Goal: Information Seeking & Learning: Learn about a topic

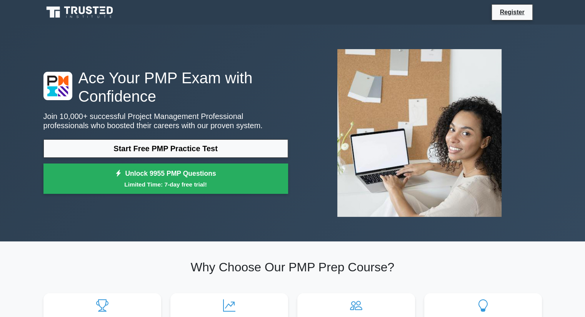
click at [190, 146] on link "Start Free PMP Practice Test" at bounding box center [165, 149] width 244 height 18
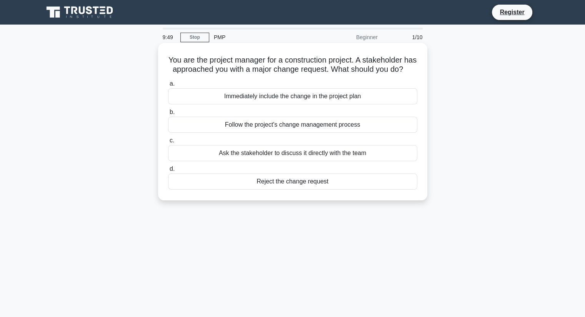
click at [186, 133] on div "Follow the project's change management process" at bounding box center [292, 125] width 249 height 16
click at [168, 115] on input "b. Follow the project's change management process" at bounding box center [168, 112] width 0 height 5
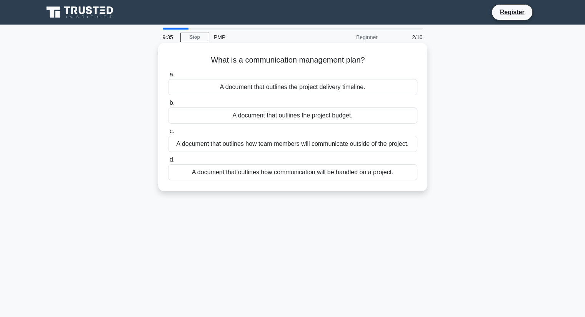
click at [249, 178] on div "A document that outlines how communication will be handled on a project." at bounding box center [292, 173] width 249 height 16
click at [168, 163] on input "d. A document that outlines how communication will be handled on a project." at bounding box center [168, 160] width 0 height 5
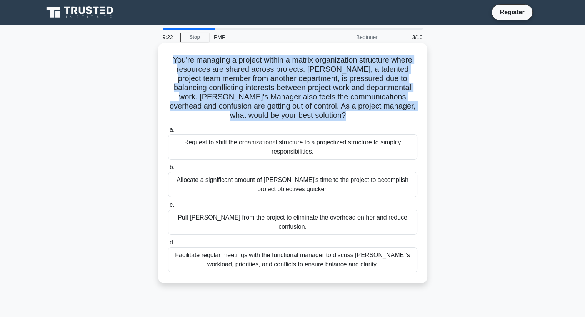
drag, startPoint x: 162, startPoint y: 59, endPoint x: 168, endPoint y: 127, distance: 68.7
click at [168, 127] on div "You're managing a project within a matrix organization structure where resource…" at bounding box center [292, 163] width 263 height 234
click at [164, 97] on div "You're managing a project within a matrix organization structure where resource…" at bounding box center [292, 163] width 263 height 234
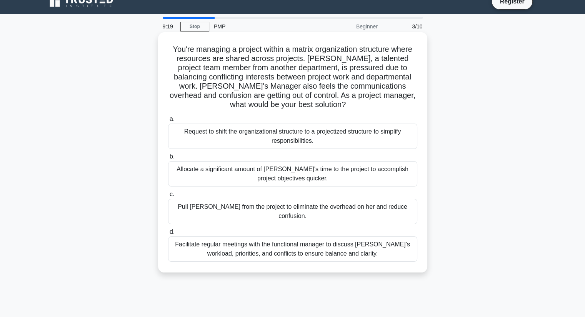
scroll to position [11, 0]
click at [251, 244] on div "Facilitate regular meetings with the functional manager to discuss Lisa’s workl…" at bounding box center [292, 249] width 249 height 25
click at [168, 235] on input "d. Facilitate regular meetings with the functional manager to discuss Lisa’s wo…" at bounding box center [168, 232] width 0 height 5
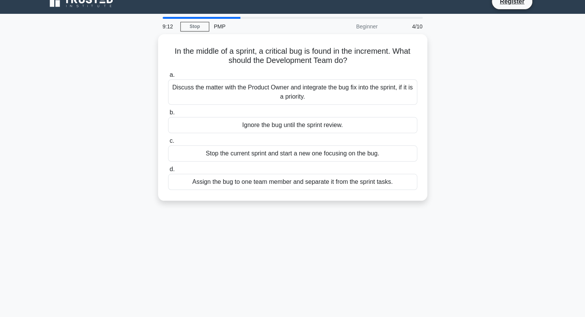
scroll to position [0, 0]
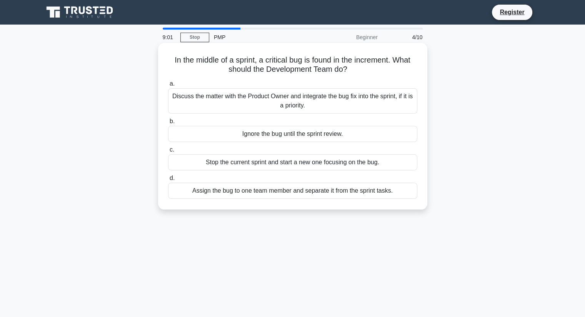
click at [213, 99] on div "Discuss the matter with the Product Owner and integrate the bug fix into the sp…" at bounding box center [292, 100] width 249 height 25
click at [168, 86] on input "a. Discuss the matter with the Product Owner and integrate the bug fix into the…" at bounding box center [168, 83] width 0 height 5
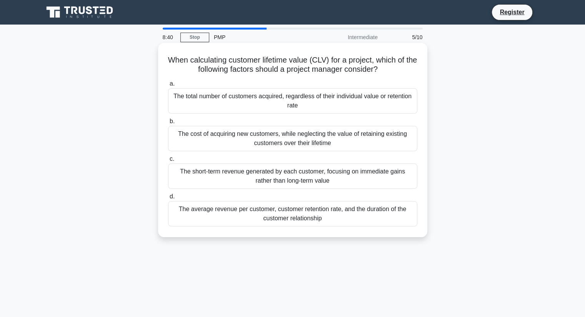
click at [201, 217] on div "The average revenue per customer, customer retention rate, and the duration of …" at bounding box center [292, 213] width 249 height 25
click at [168, 199] on input "d. The average revenue per customer, customer retention rate, and the duration …" at bounding box center [168, 196] width 0 height 5
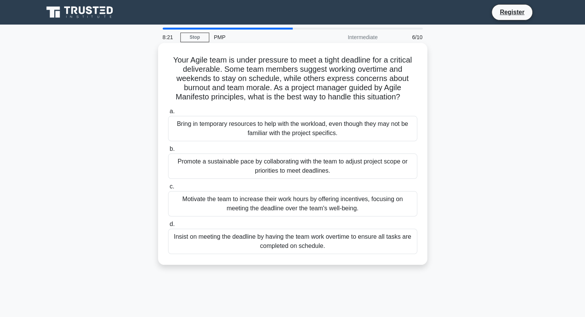
click at [236, 165] on div "Promote a sustainable pace by collaborating with the team to adjust project sco…" at bounding box center [292, 166] width 249 height 25
click at [168, 152] on input "b. Promote a sustainable pace by collaborating with the team to adjust project …" at bounding box center [168, 149] width 0 height 5
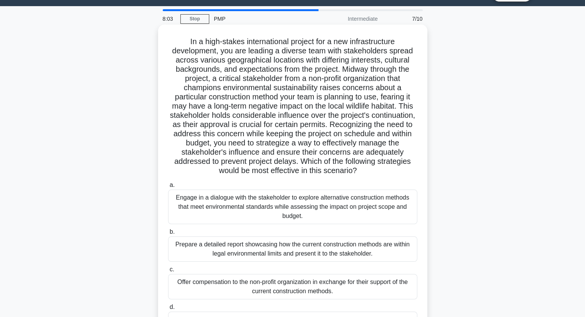
scroll to position [17, 0]
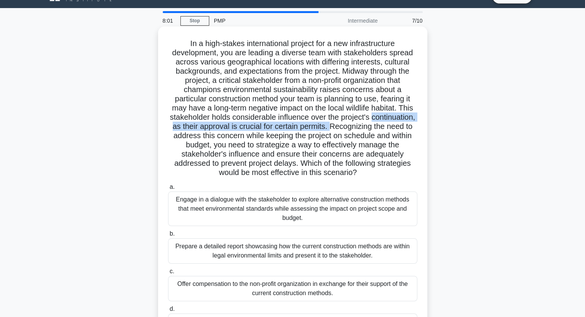
drag, startPoint x: 163, startPoint y: 128, endPoint x: 165, endPoint y: 134, distance: 6.1
click at [165, 134] on div ".spinner_0XTQ{transform-origin:center;animation:spinner_y6GP .75s linear infini…" at bounding box center [292, 188] width 263 height 317
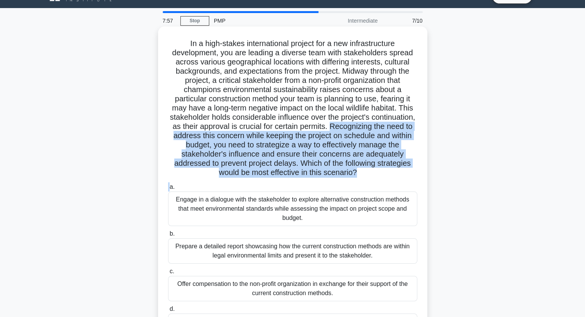
drag, startPoint x: 166, startPoint y: 136, endPoint x: 169, endPoint y: 182, distance: 45.8
click at [169, 182] on div ".spinner_0XTQ{transform-origin:center;animation:spinner_y6GP .75s linear infini…" at bounding box center [292, 188] width 263 height 317
click at [167, 168] on h5 ".spinner_0XTQ{transform-origin:center;animation:spinner_y6GP .75s linear infini…" at bounding box center [292, 108] width 251 height 139
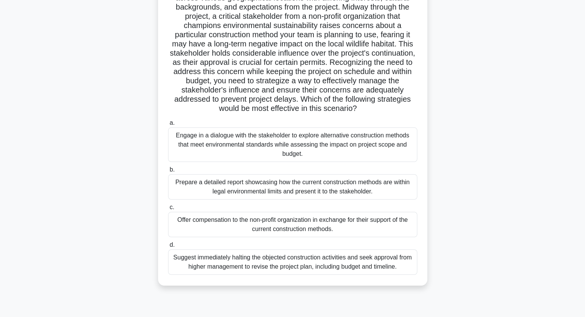
scroll to position [98, 0]
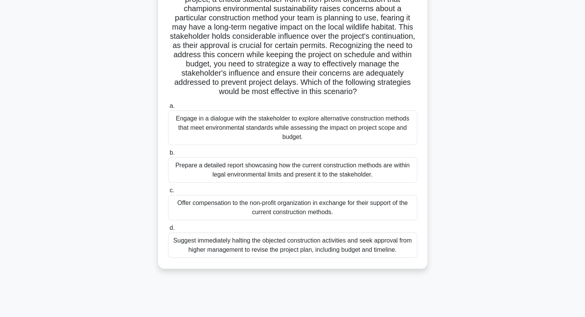
click at [198, 135] on div "Engage in a dialogue with the stakeholder to explore alternative construction m…" at bounding box center [292, 128] width 249 height 35
click at [168, 109] on input "a. Engage in a dialogue with the stakeholder to explore alternative constructio…" at bounding box center [168, 106] width 0 height 5
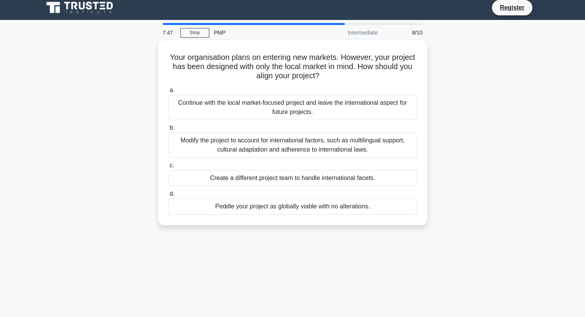
scroll to position [0, 0]
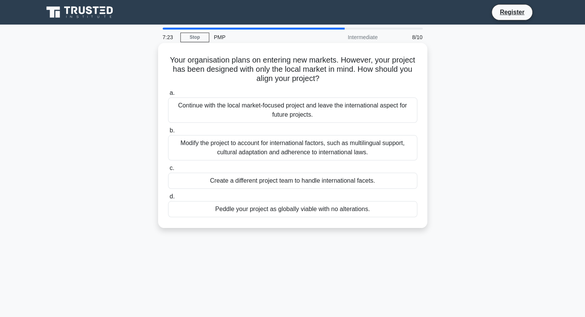
click at [221, 111] on div "Continue with the local market-focused project and leave the international aspe…" at bounding box center [292, 110] width 249 height 25
click at [168, 96] on input "a. Continue with the local market-focused project and leave the international a…" at bounding box center [168, 93] width 0 height 5
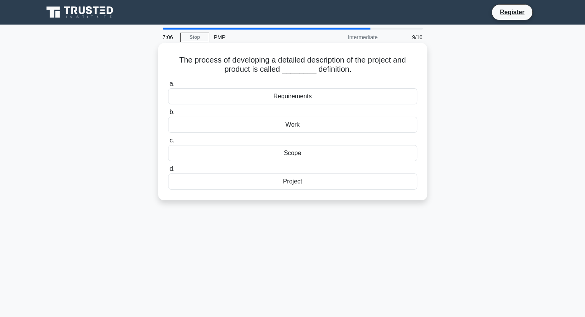
click at [293, 180] on div "Project" at bounding box center [292, 182] width 249 height 16
click at [168, 172] on input "d. Project" at bounding box center [168, 169] width 0 height 5
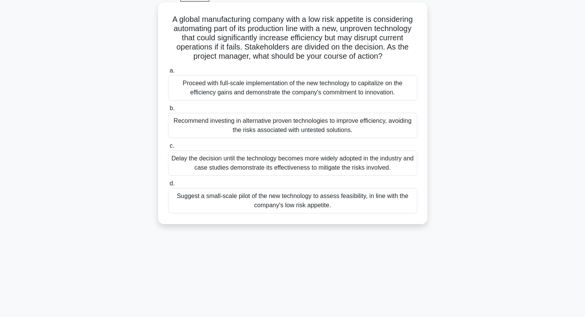
scroll to position [42, 0]
click at [210, 199] on div "Suggest a small-scale pilot of the new technology to assess feasibility, in lin…" at bounding box center [292, 200] width 249 height 25
click at [168, 186] on input "d. Suggest a small-scale pilot of the new technology to assess feasibility, in …" at bounding box center [168, 183] width 0 height 5
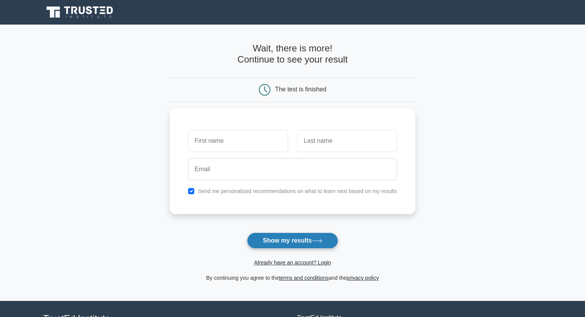
click at [266, 240] on button "Show my results" at bounding box center [292, 241] width 91 height 16
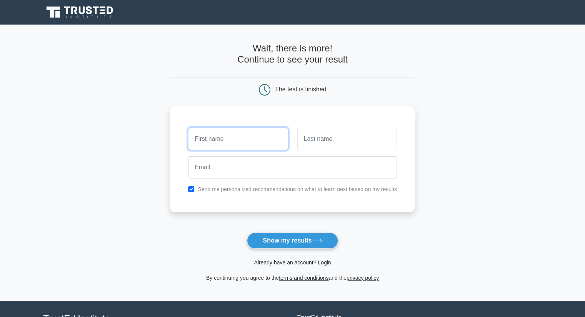
click at [236, 139] on input "text" at bounding box center [238, 139] width 100 height 22
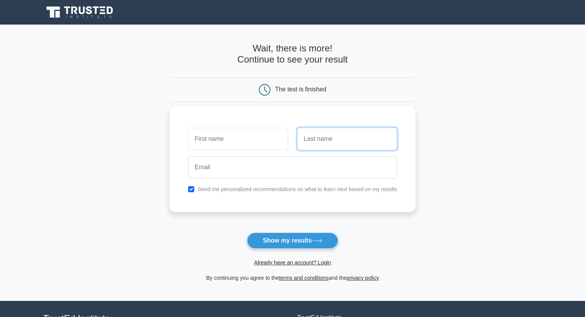
click at [316, 130] on input "text" at bounding box center [347, 139] width 100 height 22
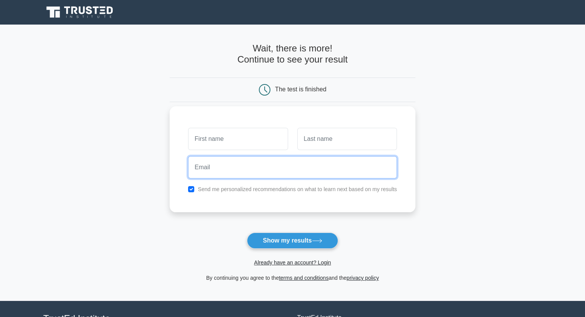
click at [290, 160] on input "email" at bounding box center [292, 167] width 209 height 22
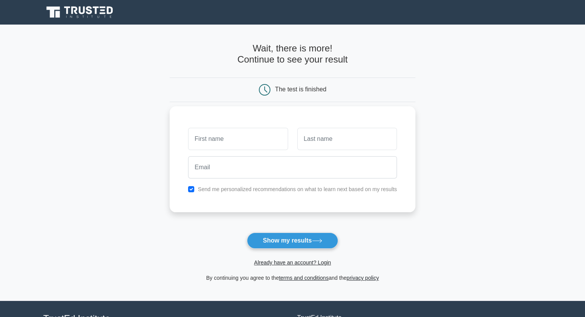
click at [207, 189] on label "Send me personalized recommendations on what to learn next based on my results" at bounding box center [297, 189] width 199 height 6
drag, startPoint x: 186, startPoint y: 189, endPoint x: 190, endPoint y: 189, distance: 4.2
click at [190, 189] on div "Send me personalized recommendations on what to learn next based on my results" at bounding box center [292, 189] width 218 height 9
click at [190, 189] on input "checkbox" at bounding box center [191, 189] width 6 height 6
checkbox input "false"
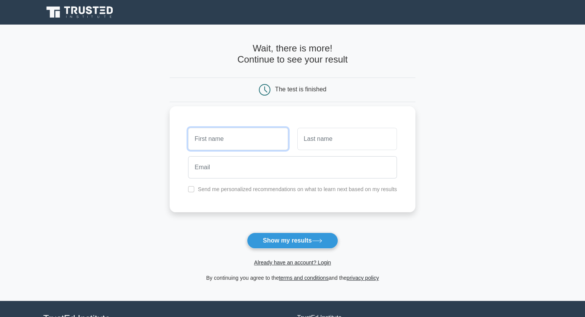
click at [265, 134] on input "text" at bounding box center [238, 139] width 100 height 22
type input "stefan"
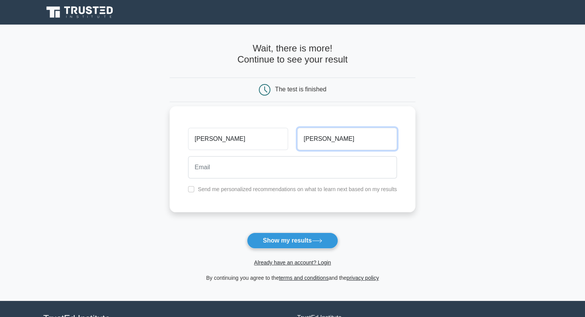
type input "jovanovic"
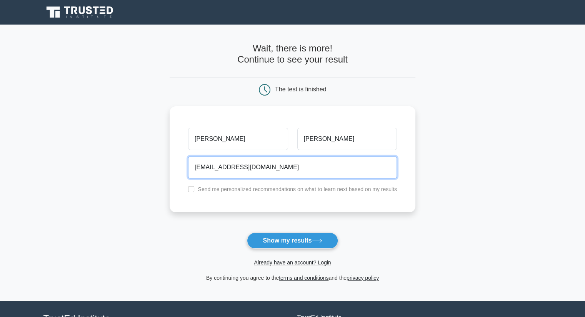
type input "stefancar508@gmail.com"
click at [247, 233] on button "Show my results" at bounding box center [292, 241] width 91 height 16
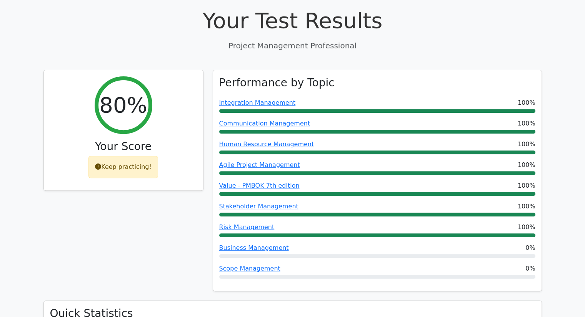
scroll to position [274, 0]
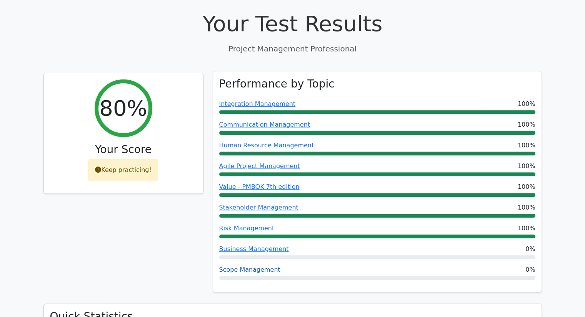
click at [234, 266] on link "Scope Management" at bounding box center [249, 269] width 61 height 7
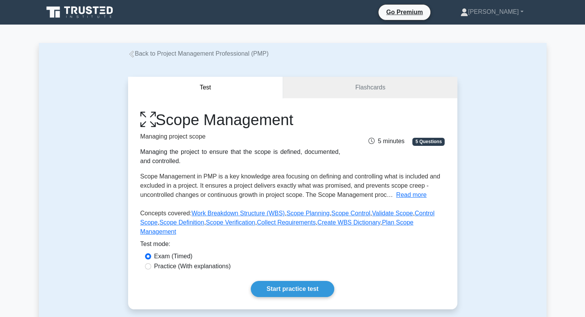
click at [133, 56] on icon at bounding box center [131, 54] width 5 height 7
